Goal: Answer question/provide support: Answer question/provide support

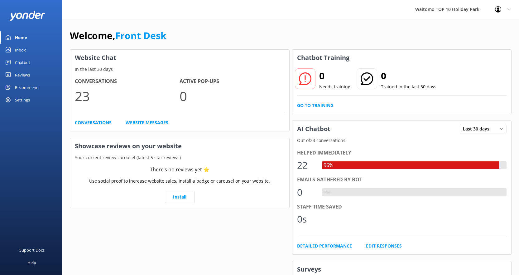
click at [23, 48] on div "Inbox" at bounding box center [20, 50] width 11 height 12
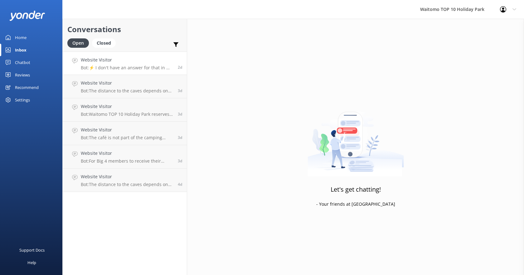
click at [145, 66] on p "Bot: ⚡ I don't have an answer for that in my knowledge base. Please try and rep…" at bounding box center [127, 68] width 92 height 6
